Goal: Book appointment/travel/reservation

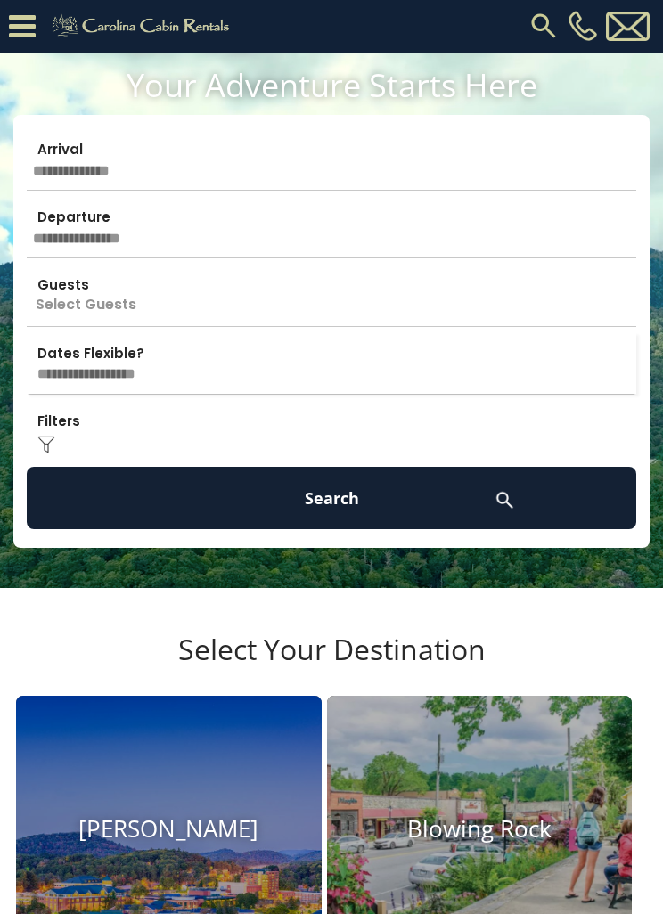
scroll to position [8, 0]
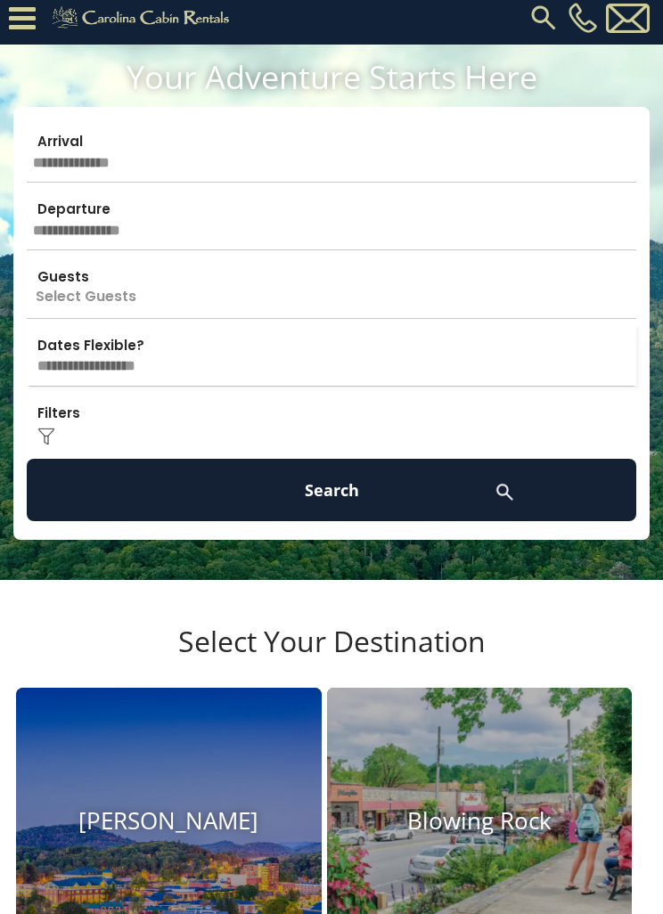
click at [63, 151] on input "text" at bounding box center [331, 152] width 609 height 62
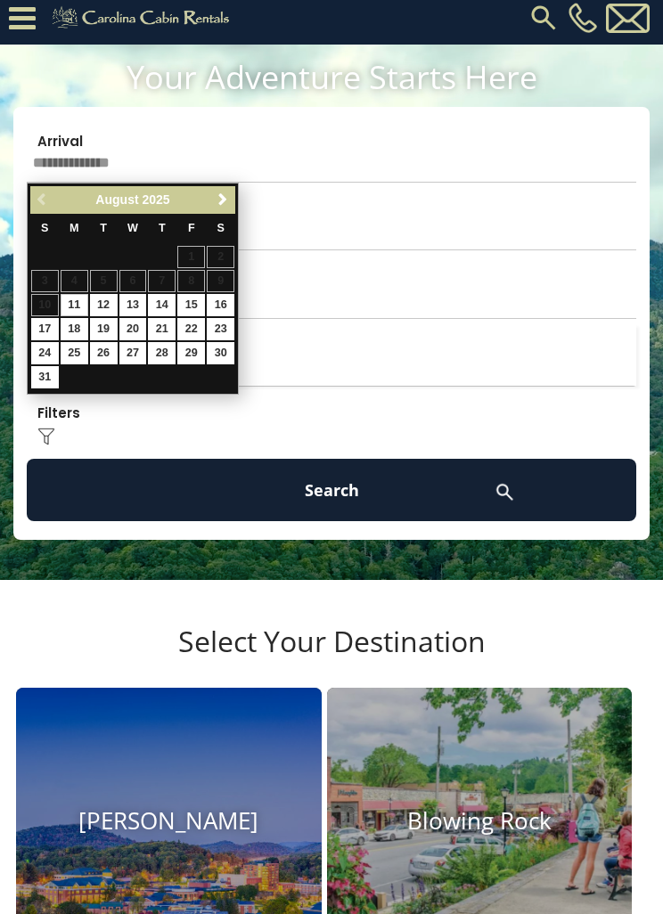
click at [227, 190] on link "Next" at bounding box center [222, 200] width 22 height 22
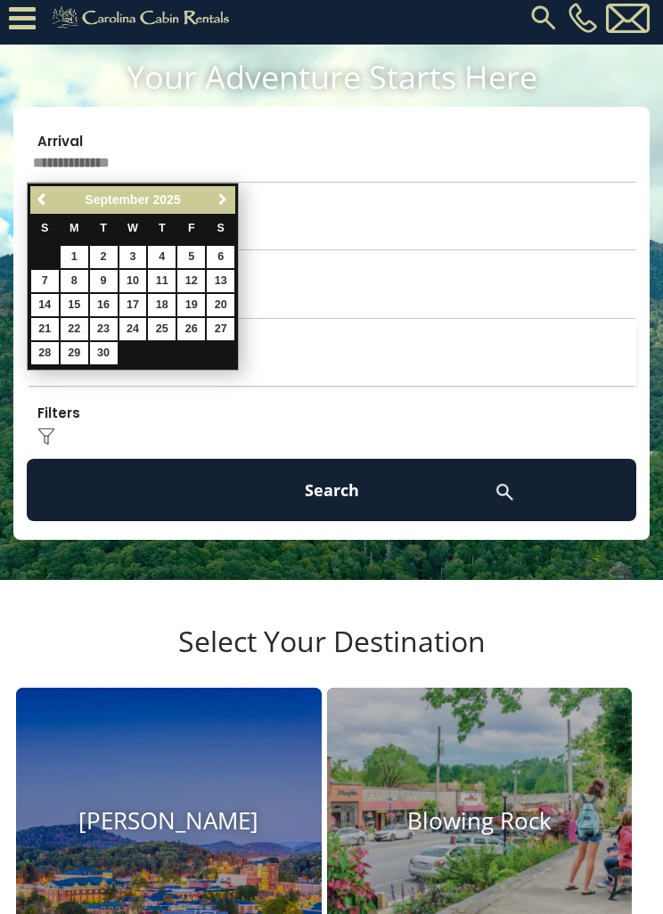
click at [228, 191] on link "Next" at bounding box center [222, 200] width 22 height 22
click at [42, 275] on link "5" at bounding box center [45, 281] width 28 height 22
type input "*******"
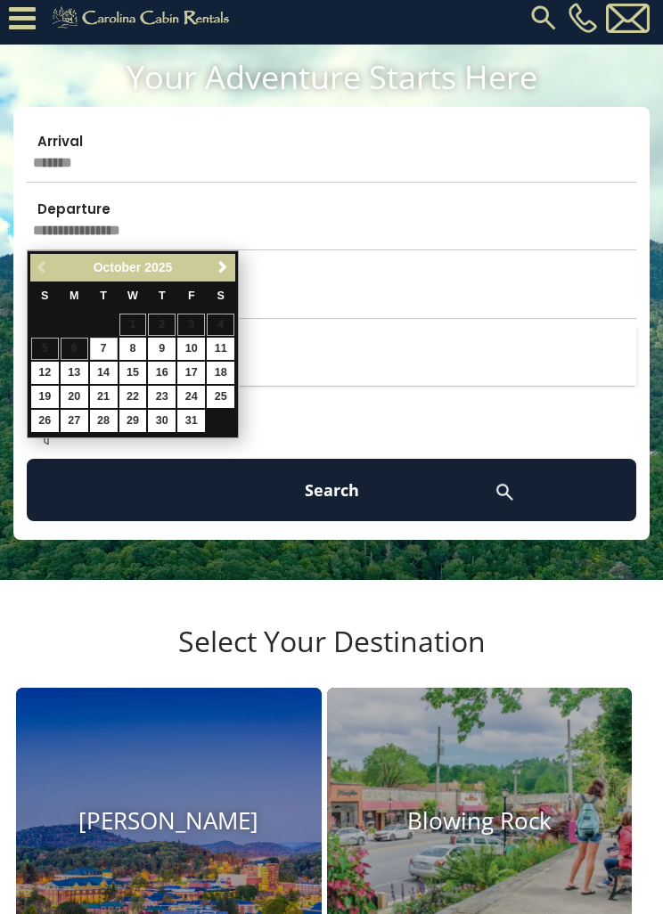
click at [124, 212] on input "text" at bounding box center [331, 219] width 609 height 62
click at [159, 344] on link "9" at bounding box center [162, 349] width 28 height 22
type input "*******"
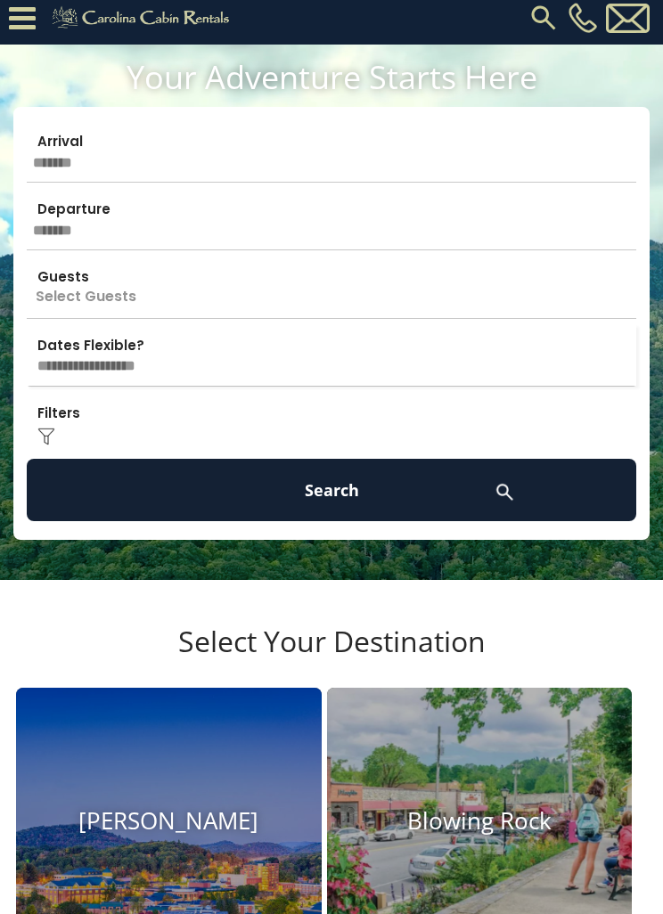
click at [116, 292] on p "Select Guests" at bounding box center [331, 287] width 609 height 62
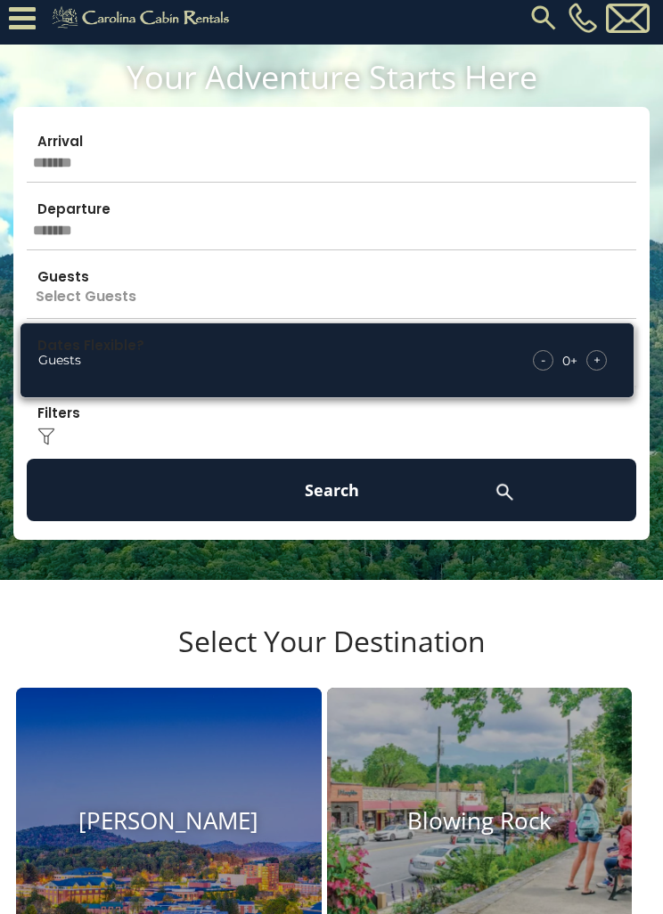
click at [605, 360] on div "+" at bounding box center [596, 360] width 20 height 20
click at [610, 354] on div "- 1 + +" at bounding box center [571, 360] width 88 height 20
click at [615, 354] on div "Guests - 1 + +" at bounding box center [327, 360] width 614 height 76
click at [598, 353] on span "+" at bounding box center [596, 360] width 7 height 18
click at [597, 360] on span "+" at bounding box center [596, 360] width 7 height 18
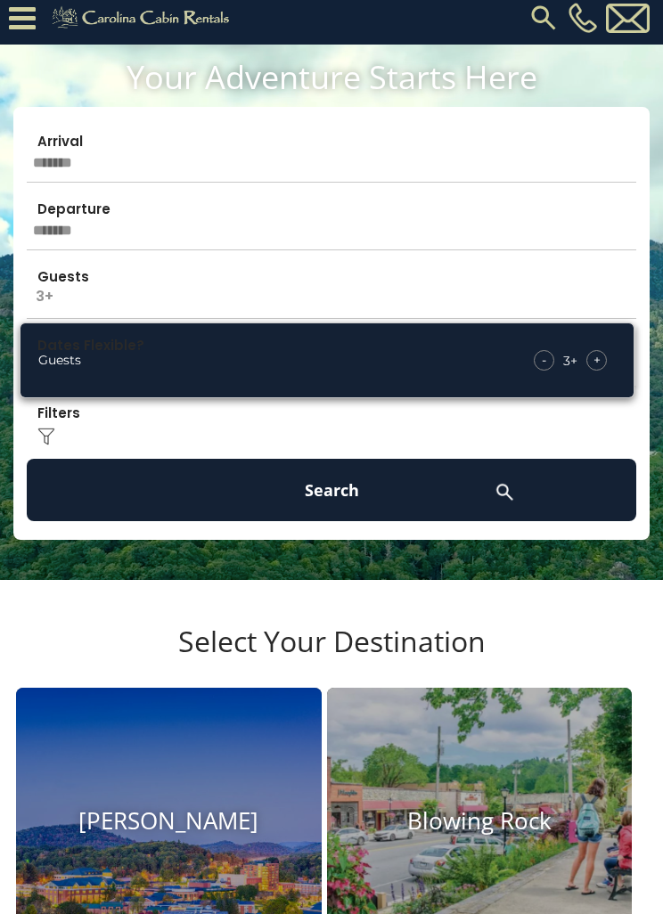
click at [606, 360] on div "+" at bounding box center [596, 360] width 20 height 20
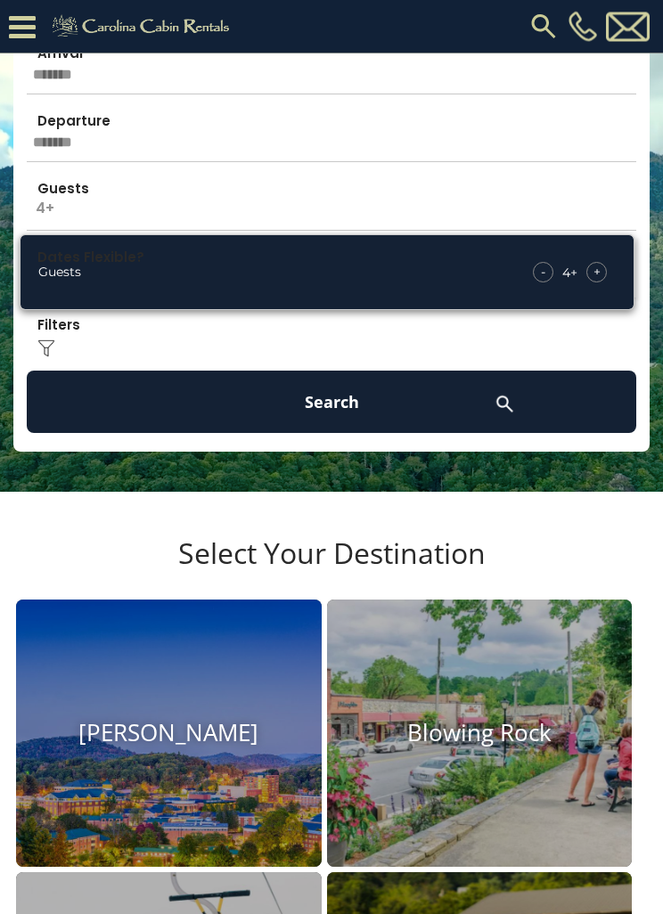
scroll to position [133, 0]
click at [351, 403] on button "Search" at bounding box center [331, 401] width 609 height 62
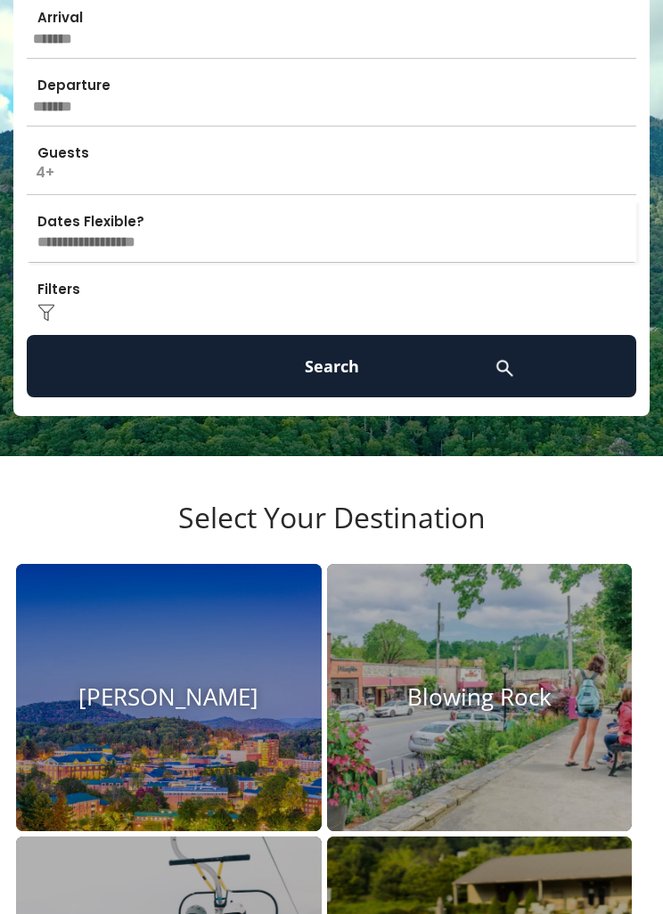
scroll to position [190, 0]
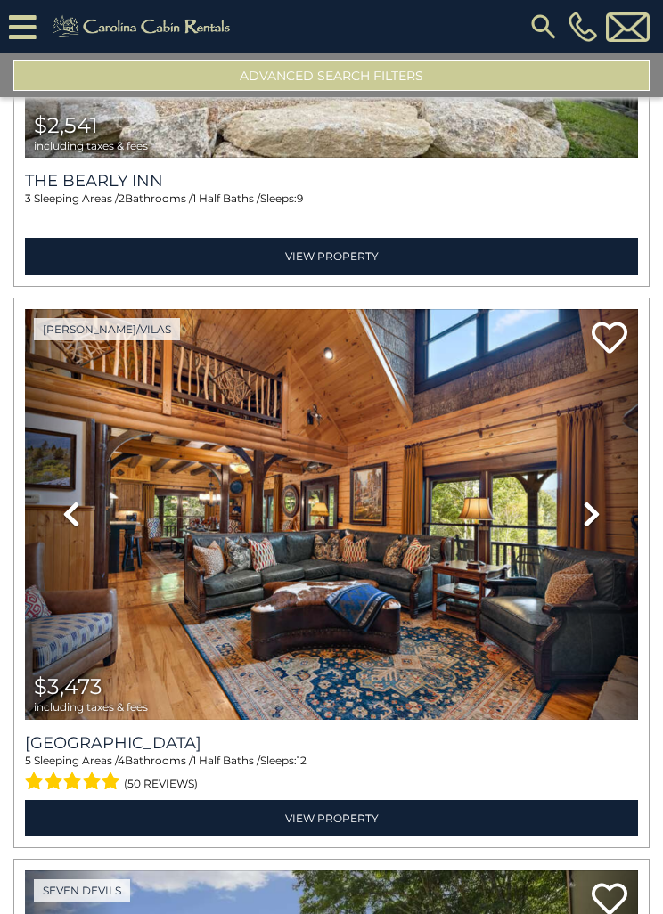
scroll to position [6008, 0]
